Goal: Task Accomplishment & Management: Use online tool/utility

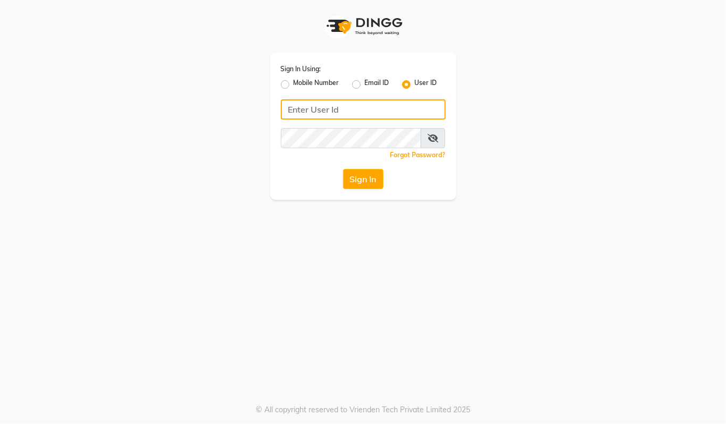
type input "94494097201"
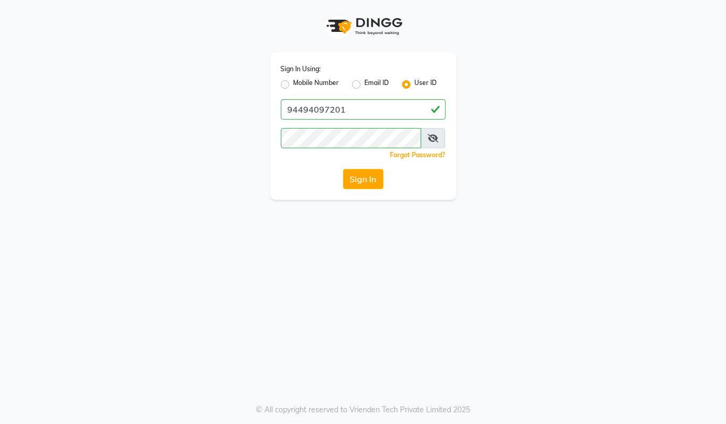
click at [294, 84] on label "Mobile Number" at bounding box center [317, 84] width 46 height 13
click at [294, 84] on input "Mobile Number" at bounding box center [297, 81] width 7 height 7
radio input "true"
radio input "false"
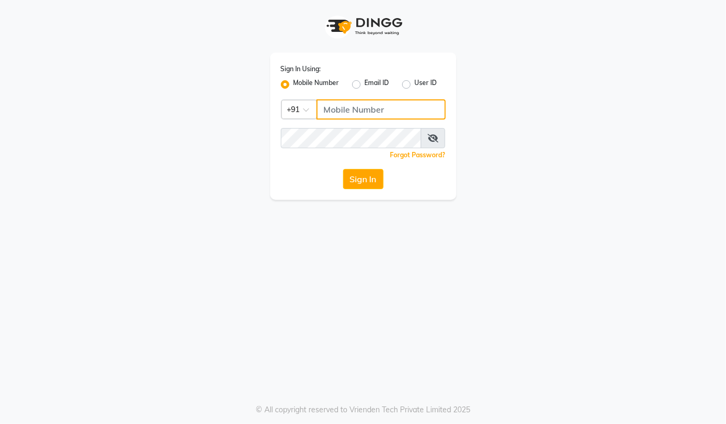
drag, startPoint x: 341, startPoint y: 111, endPoint x: 348, endPoint y: 114, distance: 6.9
click at [343, 111] on input "Username" at bounding box center [380, 109] width 129 height 20
type input "94494097201"
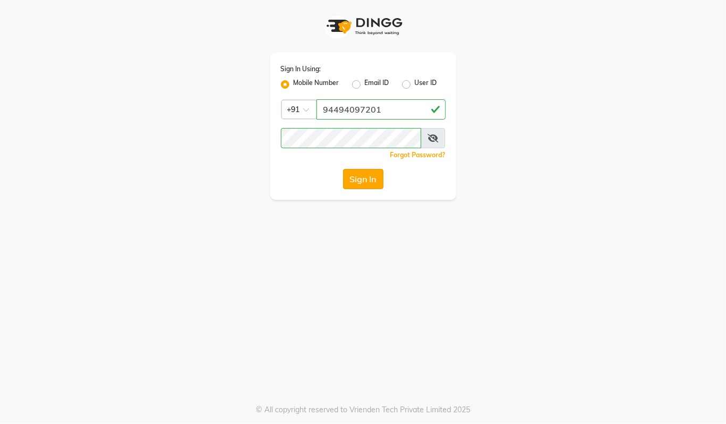
click at [366, 171] on button "Sign In" at bounding box center [363, 179] width 40 height 20
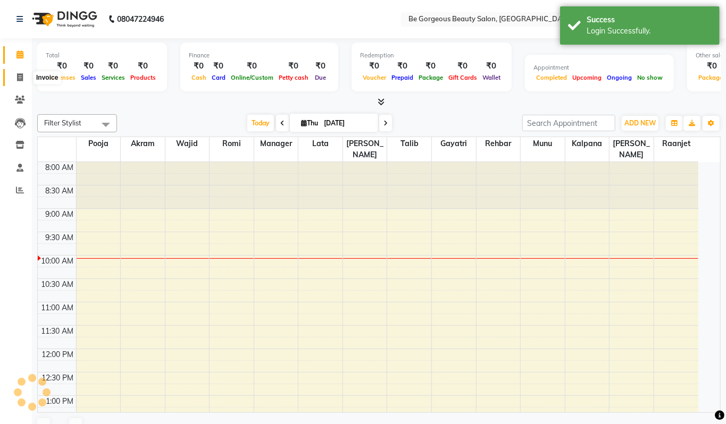
click at [18, 77] on icon at bounding box center [20, 77] width 6 height 8
select select "service"
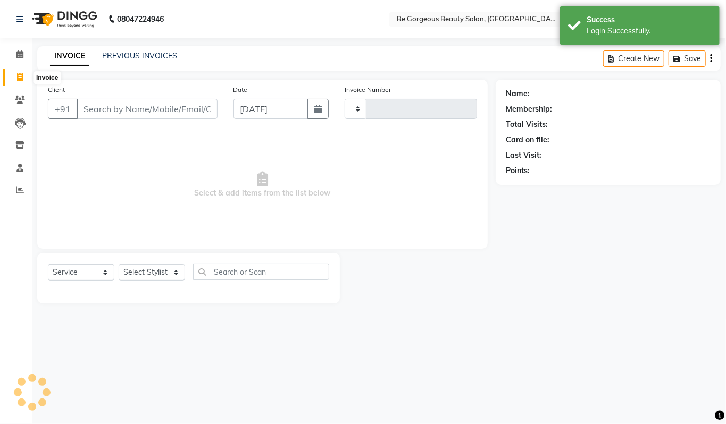
type input "4252"
select select "5405"
click at [129, 106] on input "Client" at bounding box center [147, 109] width 141 height 20
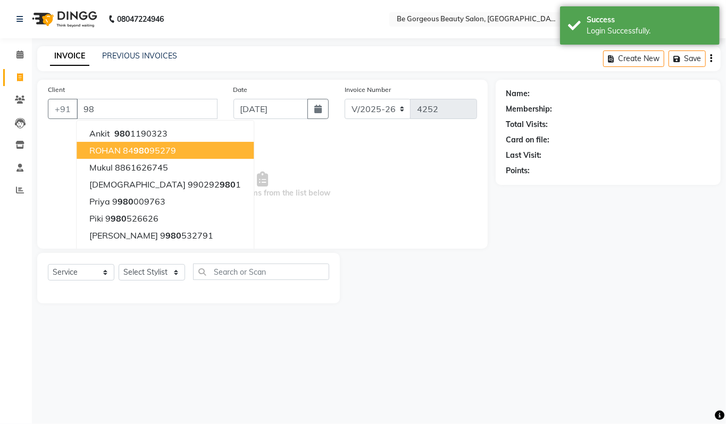
type input "9"
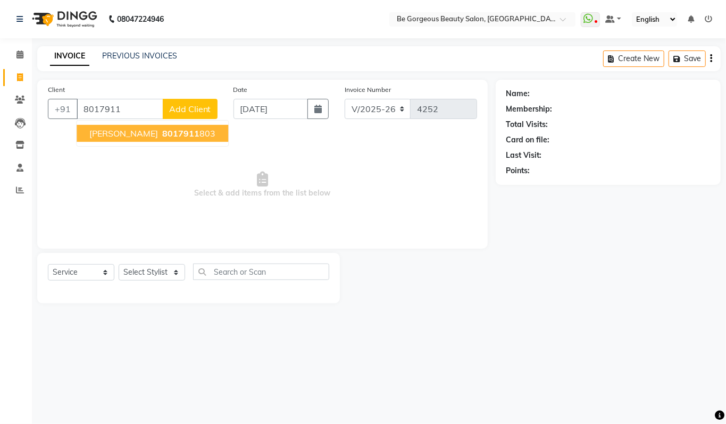
click at [107, 133] on span "[PERSON_NAME]" at bounding box center [123, 133] width 69 height 11
type input "8017911803"
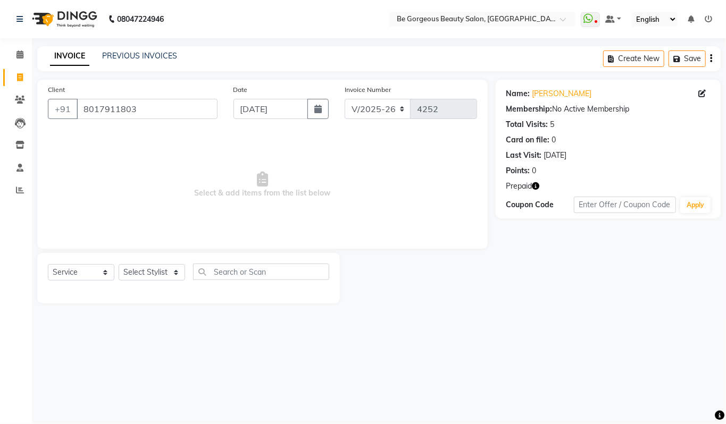
click at [533, 183] on icon "button" at bounding box center [535, 185] width 7 height 7
click at [539, 91] on link "[PERSON_NAME]" at bounding box center [562, 93] width 60 height 11
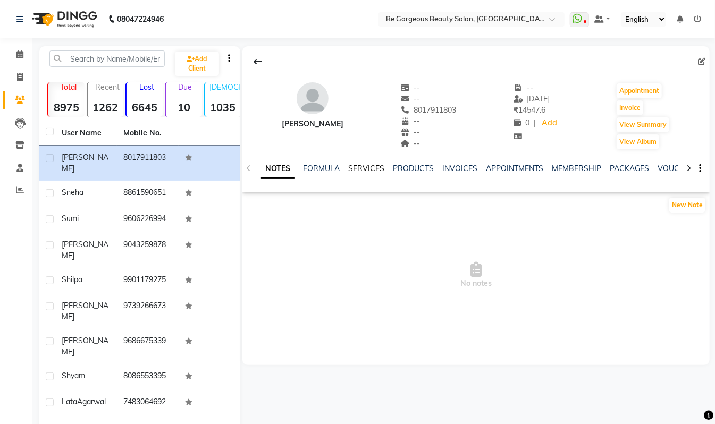
click at [371, 165] on link "SERVICES" at bounding box center [366, 169] width 36 height 10
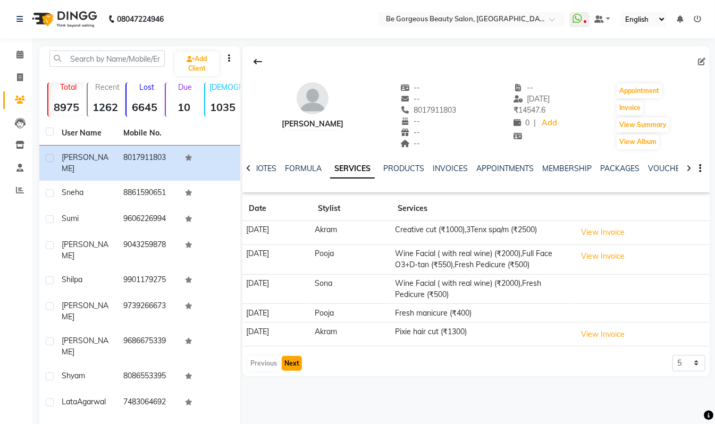
click at [288, 364] on button "Next" at bounding box center [292, 363] width 20 height 15
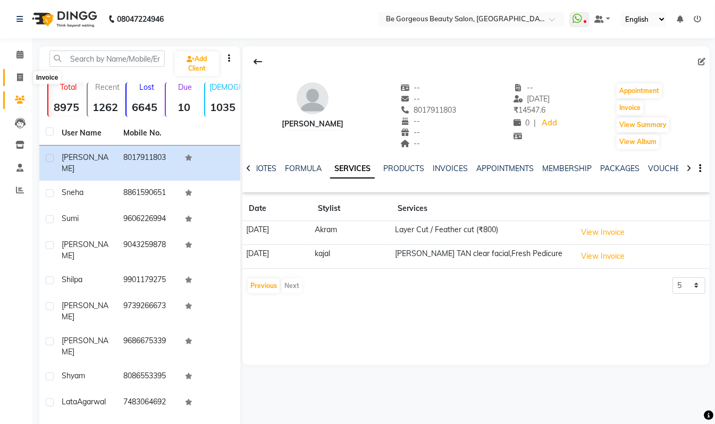
click at [22, 77] on icon at bounding box center [20, 77] width 6 height 8
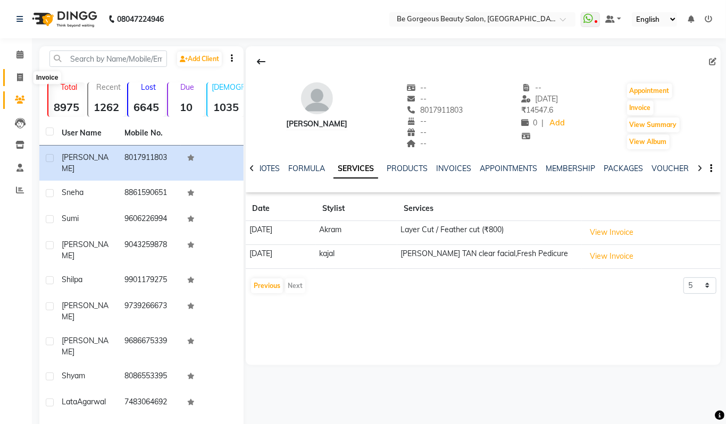
select select "5405"
select select "service"
